Goal: Navigation & Orientation: Find specific page/section

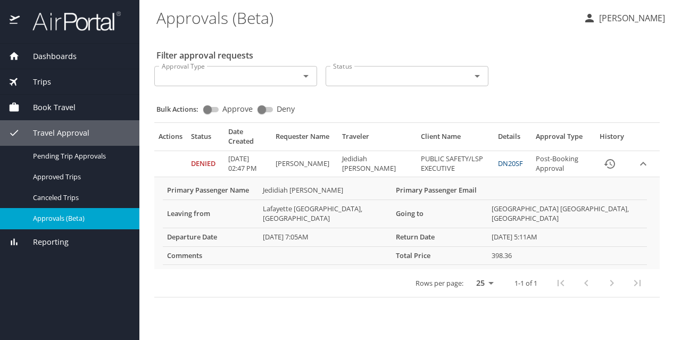
click at [44, 60] on span "Dashboards" at bounding box center [48, 57] width 57 height 12
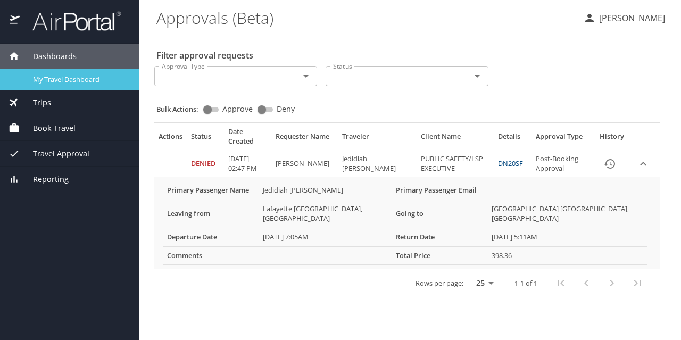
click at [57, 72] on link "My Travel Dashboard" at bounding box center [69, 79] width 139 height 21
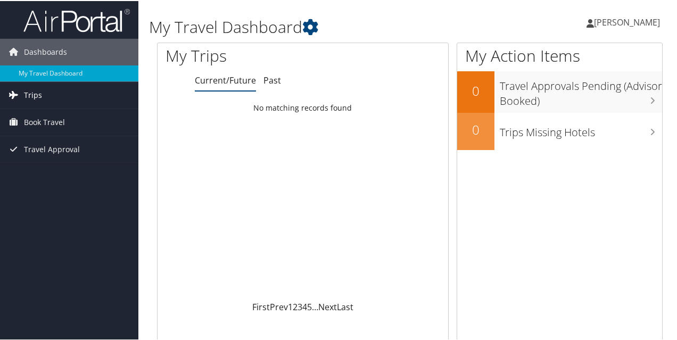
click at [31, 89] on span "Trips" at bounding box center [33, 94] width 18 height 27
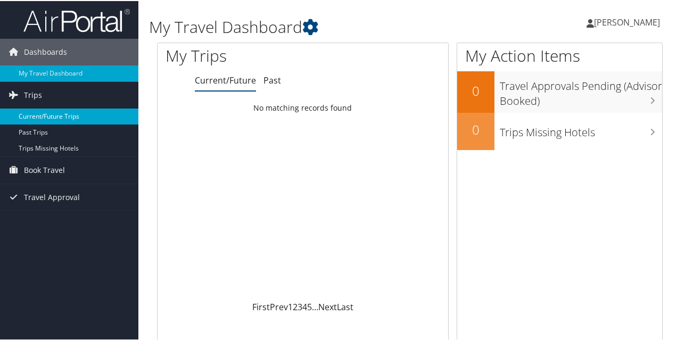
click at [33, 109] on link "Current/Future Trips" at bounding box center [69, 115] width 138 height 16
